Goal: Navigation & Orientation: Find specific page/section

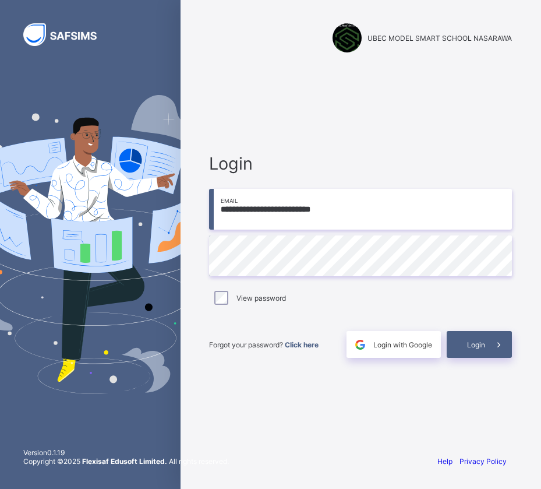
click at [482, 345] on span "Login" at bounding box center [476, 344] width 18 height 9
